Goal: Transaction & Acquisition: Purchase product/service

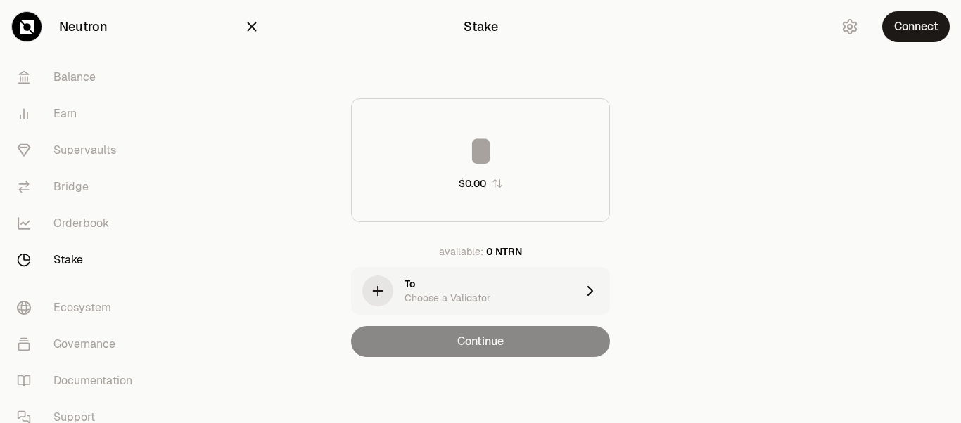
click at [507, 175] on div "$0.00" at bounding box center [480, 160] width 259 height 124
click at [466, 149] on input at bounding box center [480, 151] width 257 height 42
click at [449, 141] on input at bounding box center [480, 151] width 257 height 42
click at [459, 147] on input at bounding box center [480, 151] width 257 height 42
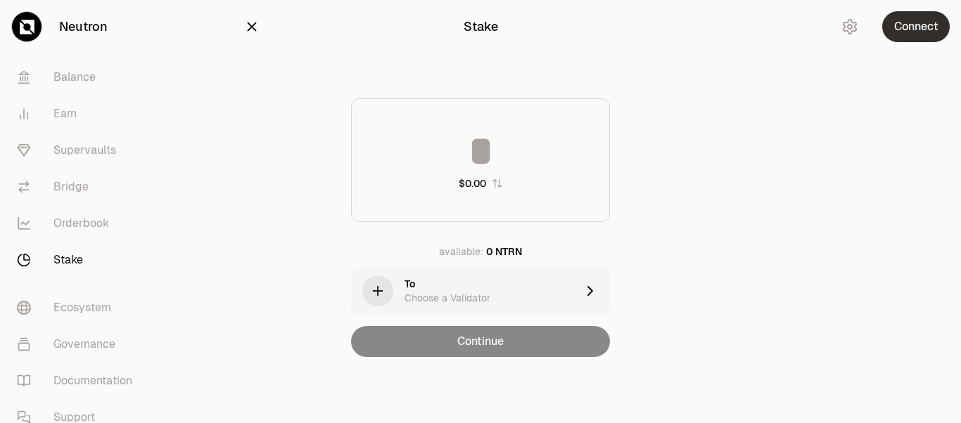
click at [900, 31] on button "Connect" at bounding box center [916, 26] width 68 height 31
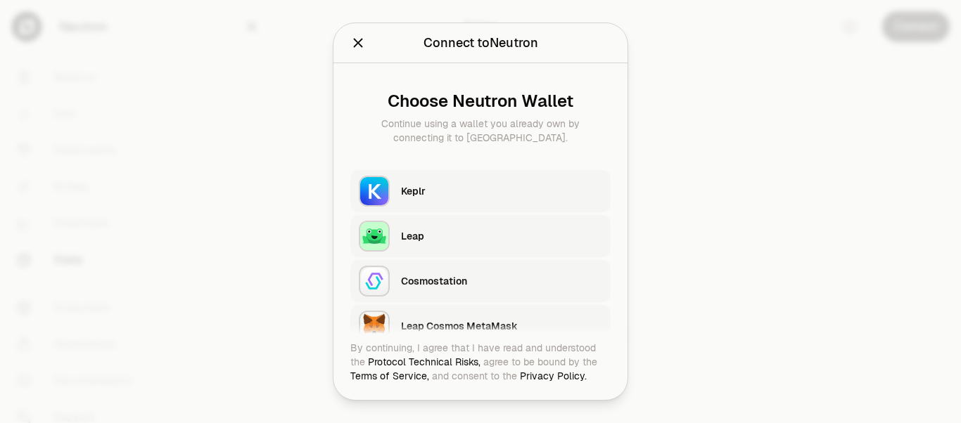
click at [718, 89] on div at bounding box center [480, 211] width 961 height 423
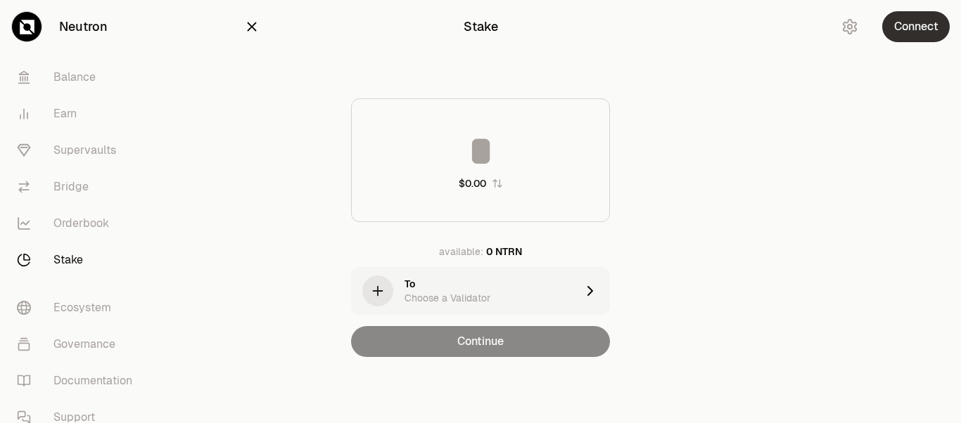
click at [902, 23] on button "Connect" at bounding box center [916, 26] width 68 height 31
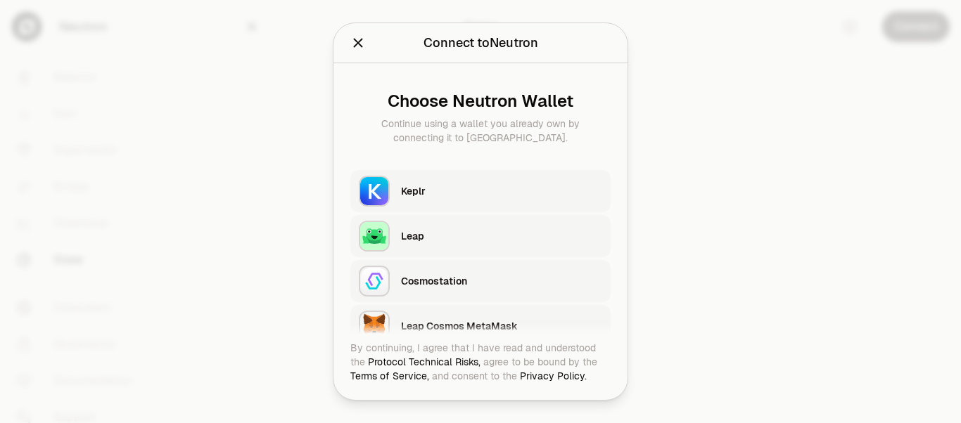
click at [362, 40] on icon "Close" at bounding box center [357, 42] width 15 height 15
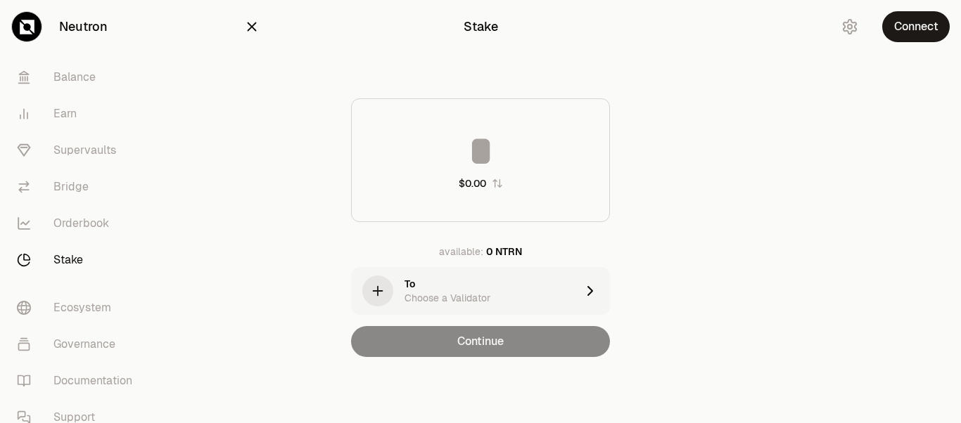
click at [507, 70] on div "Stake $0.00 available: 0 NTRN To Choose a Validator Continue" at bounding box center [480, 207] width 506 height 414
click at [907, 27] on button "Connect" at bounding box center [916, 26] width 68 height 31
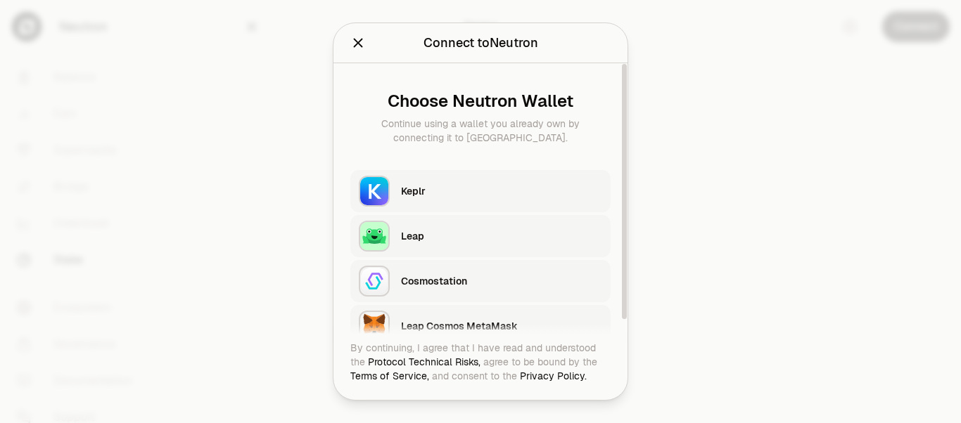
click at [434, 179] on div "Keplr" at bounding box center [506, 191] width 210 height 32
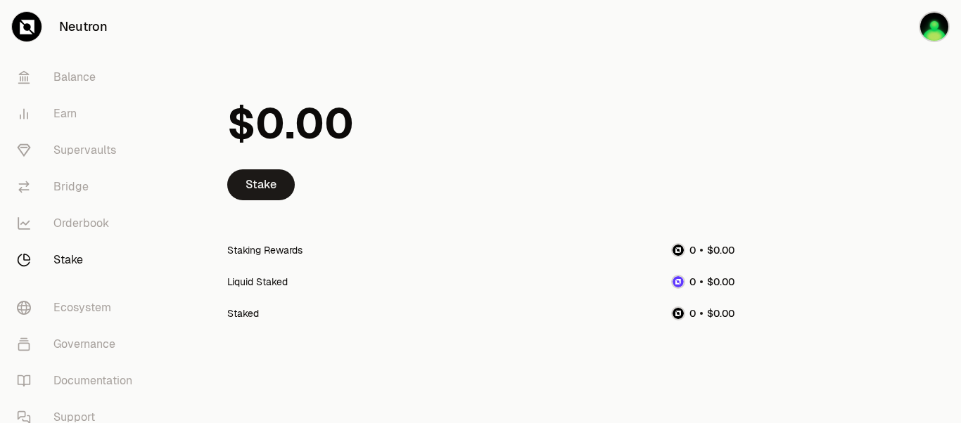
scroll to position [41, 0]
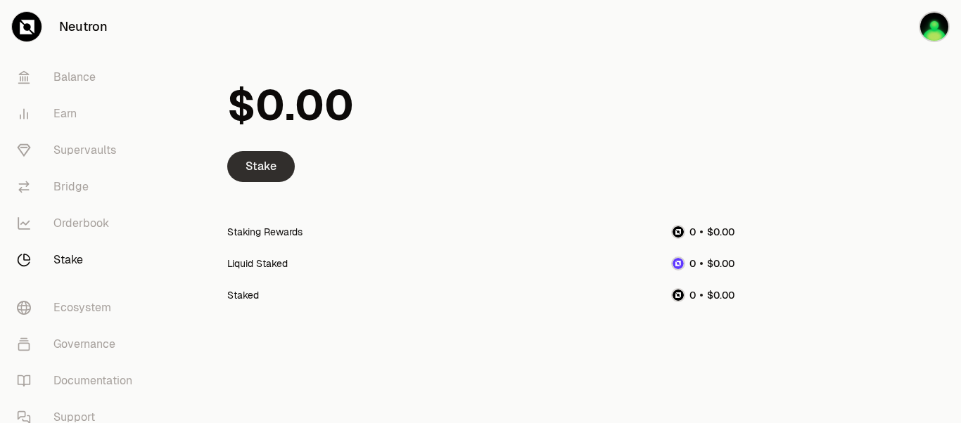
click at [267, 169] on link "Stake" at bounding box center [261, 166] width 68 height 31
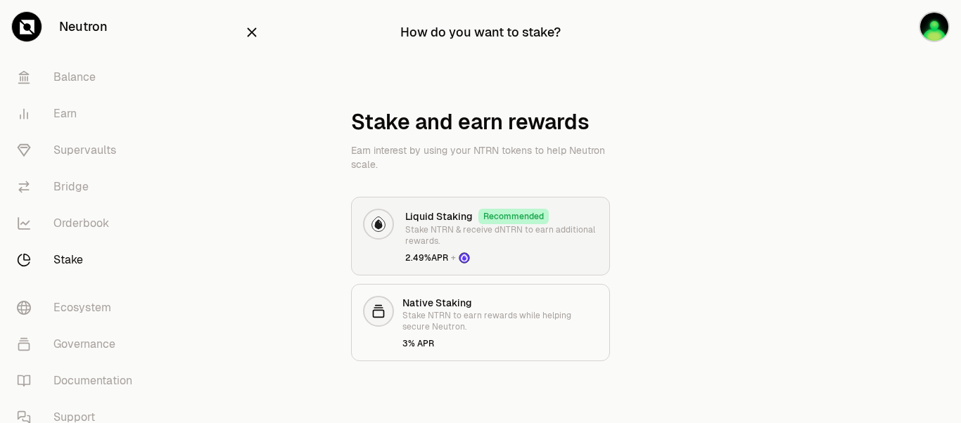
click at [447, 228] on p "Stake NTRN & receive dNTRN to earn additional rewards." at bounding box center [501, 235] width 193 height 23
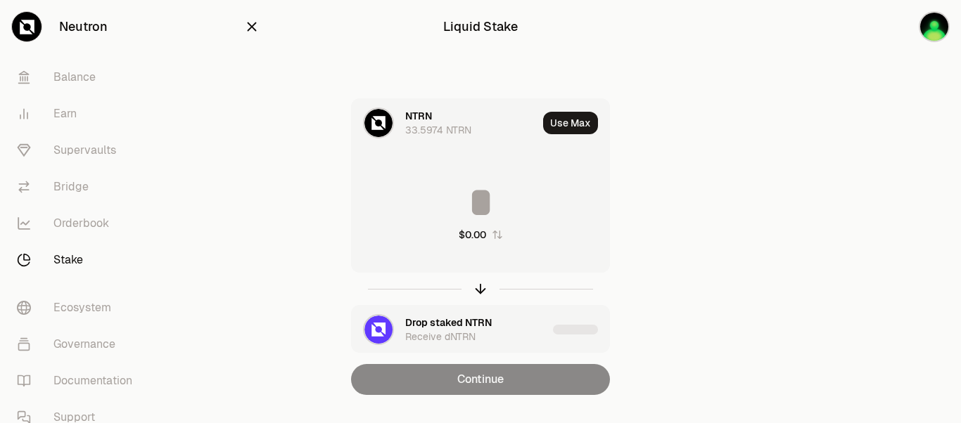
click at [250, 28] on icon "button" at bounding box center [252, 27] width 9 height 9
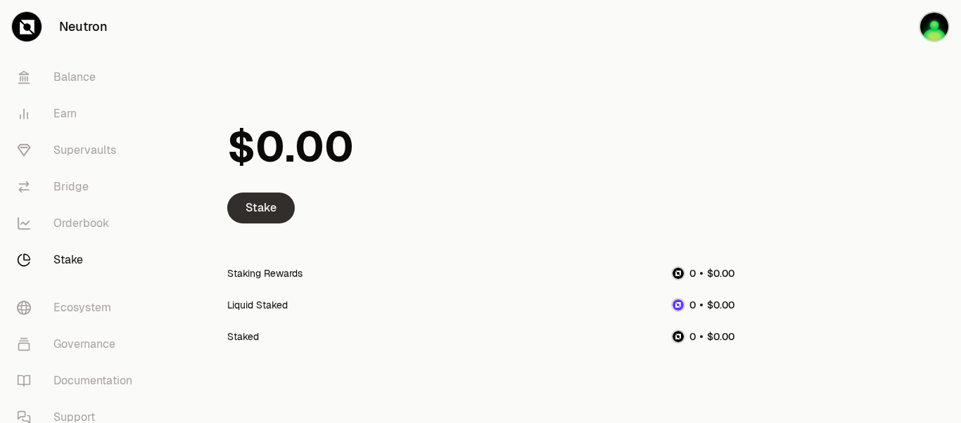
click at [244, 211] on link "Stake" at bounding box center [261, 208] width 68 height 31
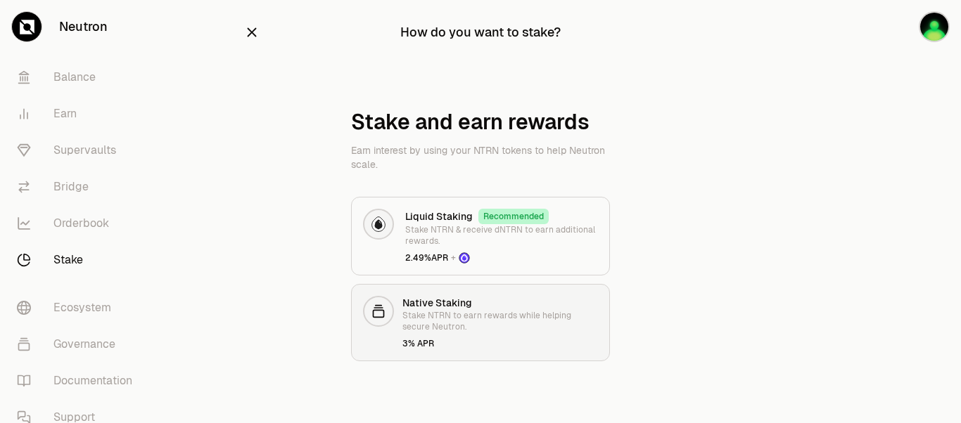
click at [410, 318] on p "Stake NTRN to earn rewards while helping secure Neutron." at bounding box center [500, 321] width 196 height 23
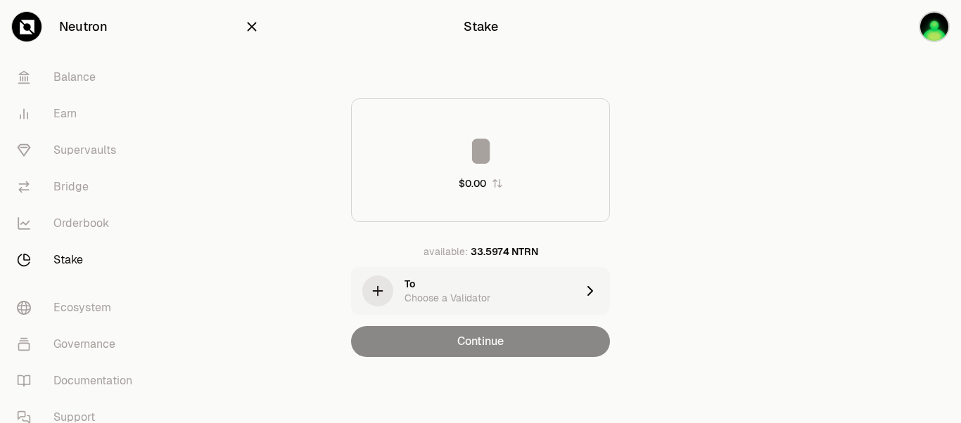
click at [508, 255] on div "33.5974 NTRN" at bounding box center [505, 252] width 68 height 14
drag, startPoint x: 452, startPoint y: 148, endPoint x: 644, endPoint y: 174, distance: 193.2
click at [644, 174] on div "********* $3.92 available: 33.5974 NTRN To Choose a Validator Continue" at bounding box center [480, 227] width 473 height 259
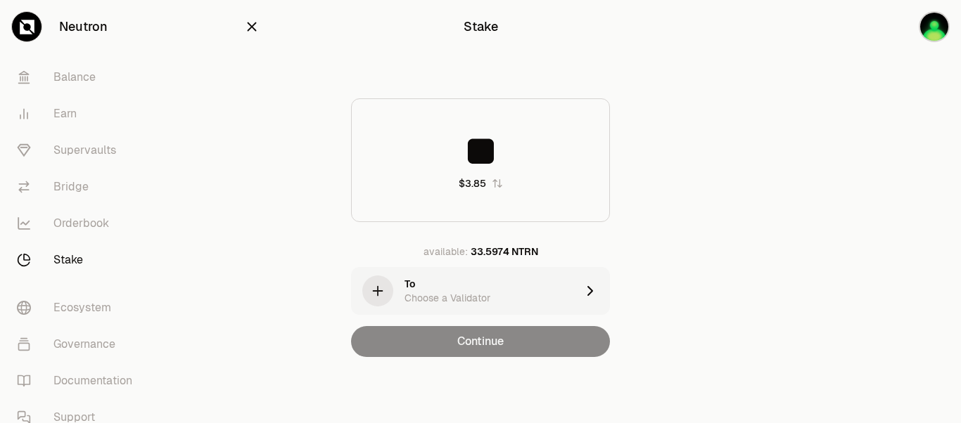
type input "**"
click at [494, 340] on div "Continue" at bounding box center [480, 341] width 259 height 31
click at [509, 300] on div "To Choose a Validator" at bounding box center [490, 291] width 172 height 28
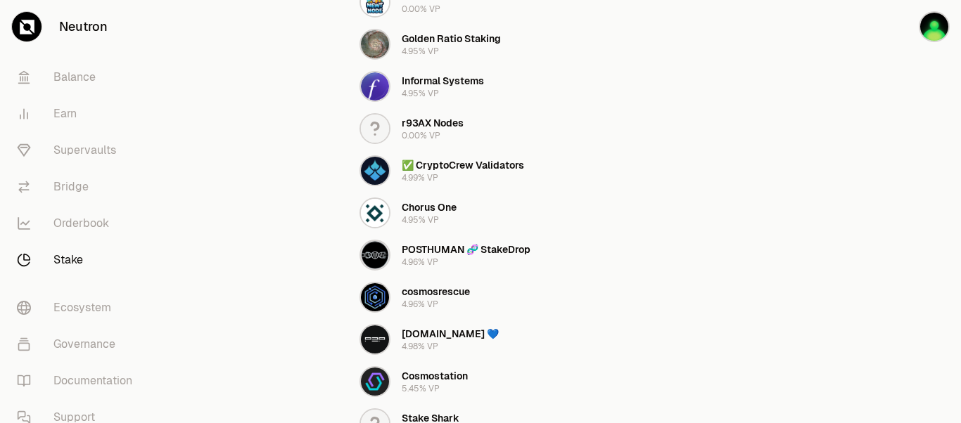
scroll to position [1070, 0]
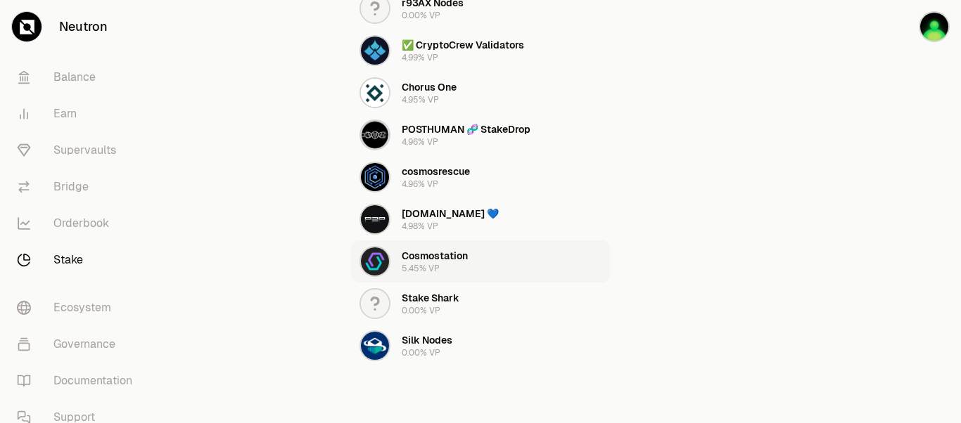
click at [442, 267] on div "Cosmostation 5.45% VP" at bounding box center [435, 261] width 66 height 25
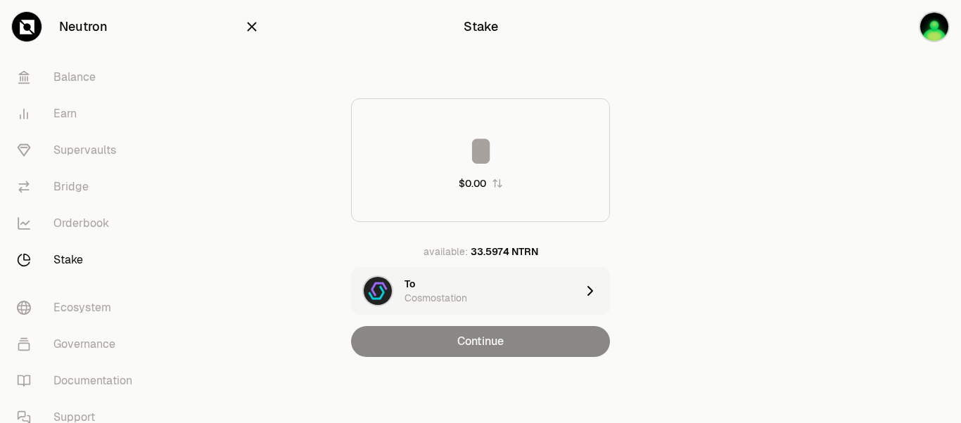
click at [485, 168] on input at bounding box center [480, 151] width 257 height 42
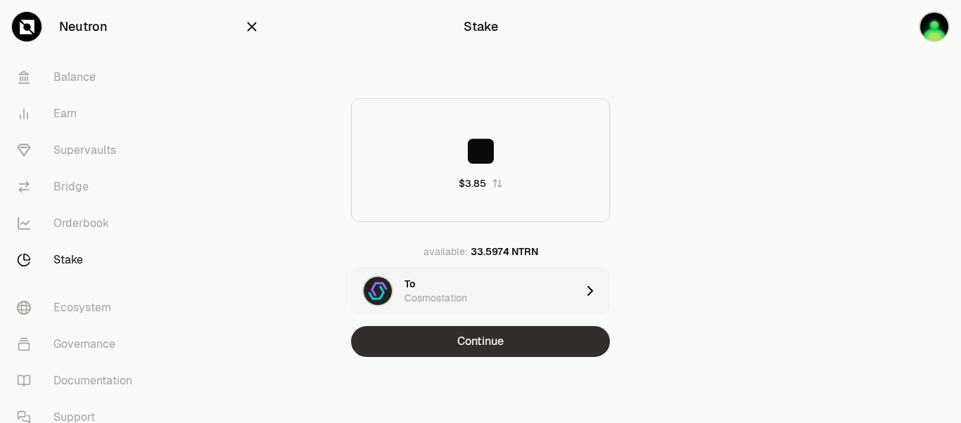
type input "**"
click at [486, 345] on button "Continue" at bounding box center [480, 341] width 259 height 31
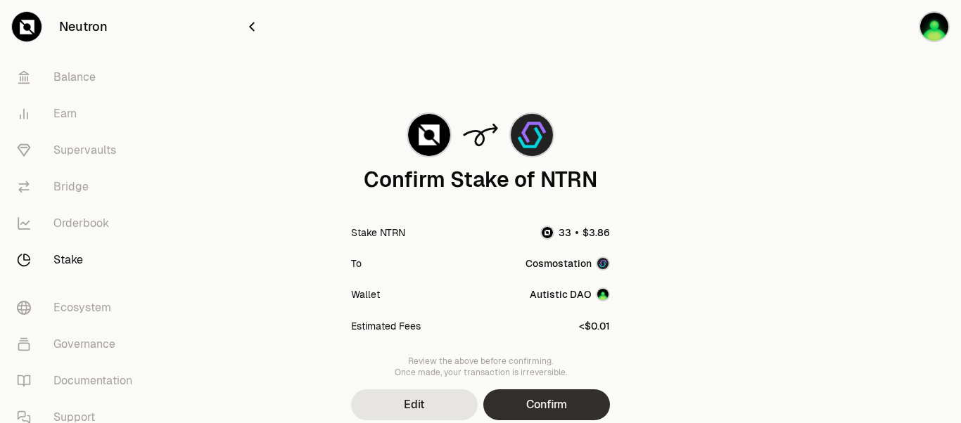
click at [547, 399] on button "Confirm" at bounding box center [546, 405] width 127 height 31
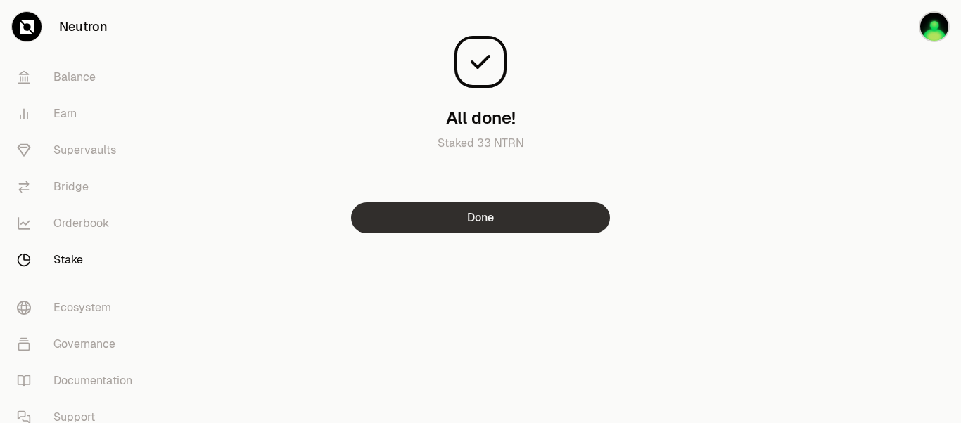
click at [523, 216] on button "Done" at bounding box center [480, 218] width 259 height 31
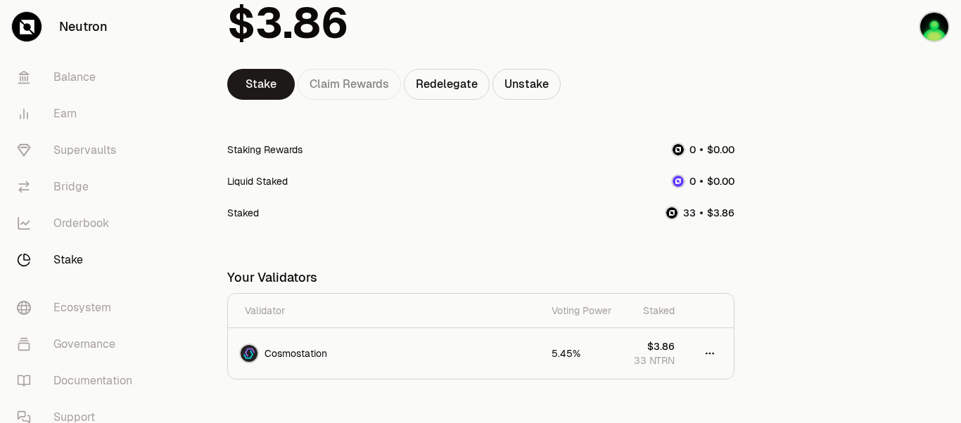
scroll to position [84, 0]
